Goal: Navigation & Orientation: Go to known website

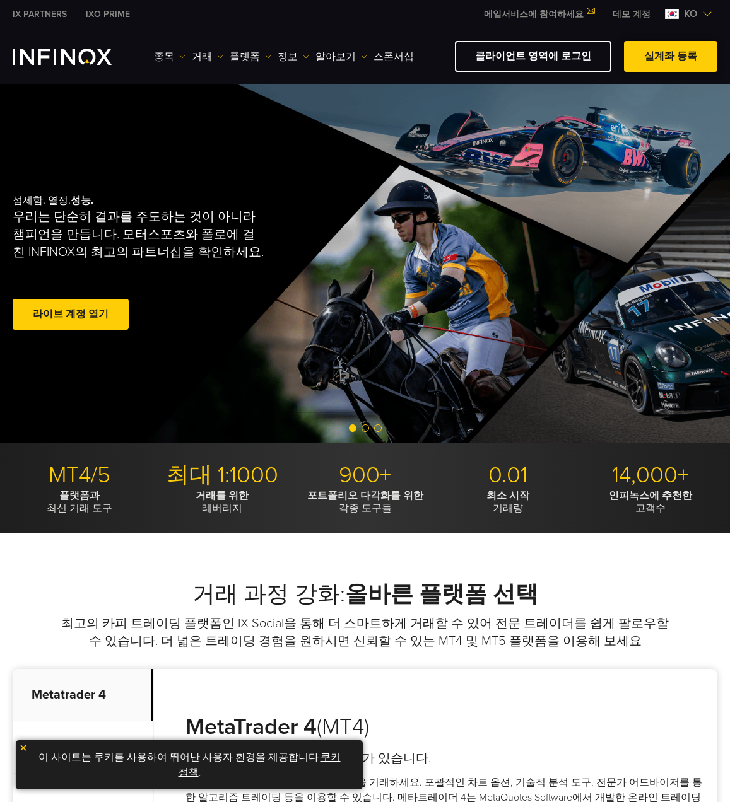
click at [670, 57] on span at bounding box center [670, 57] width 0 height 0
click at [508, 58] on link "클라이언트 영역에 로그인" at bounding box center [533, 56] width 156 height 31
